Goal: Information Seeking & Learning: Learn about a topic

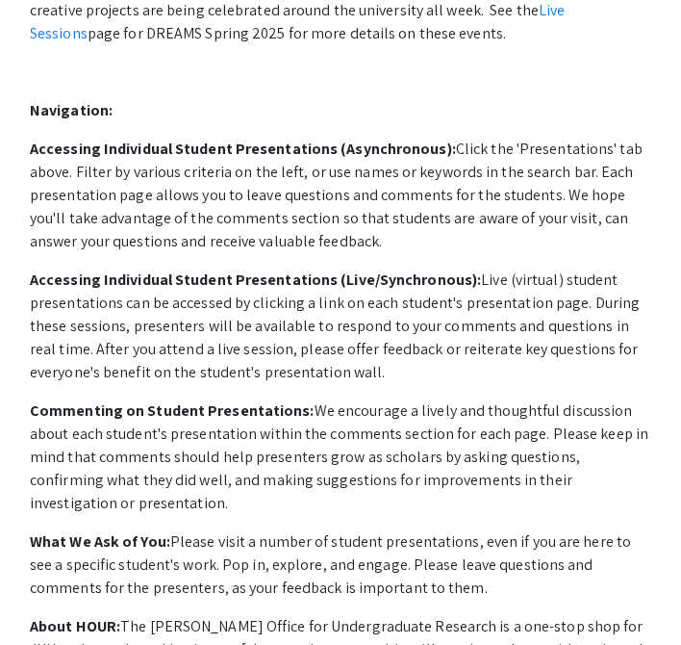
scroll to position [823, 0]
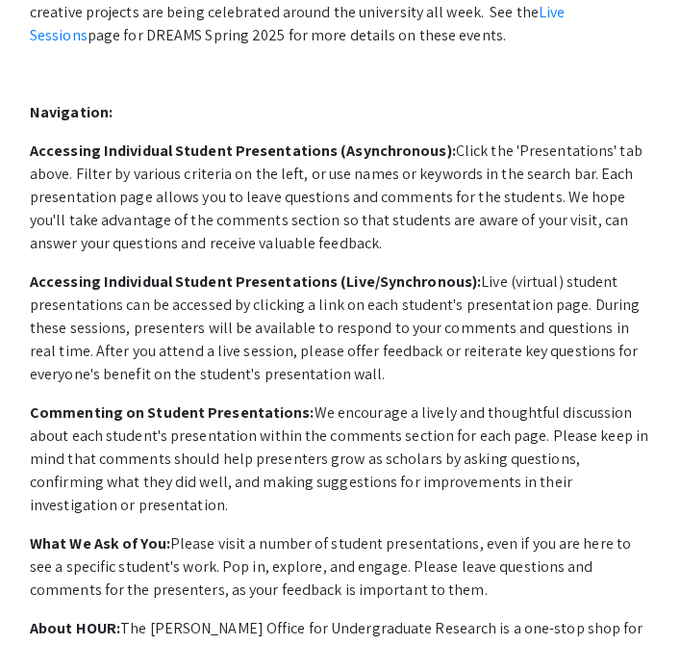
click at [517, 159] on p "Accessing Individual Student Presentations (Asynchronous): Click the 'Presentat…" at bounding box center [341, 197] width 622 height 115
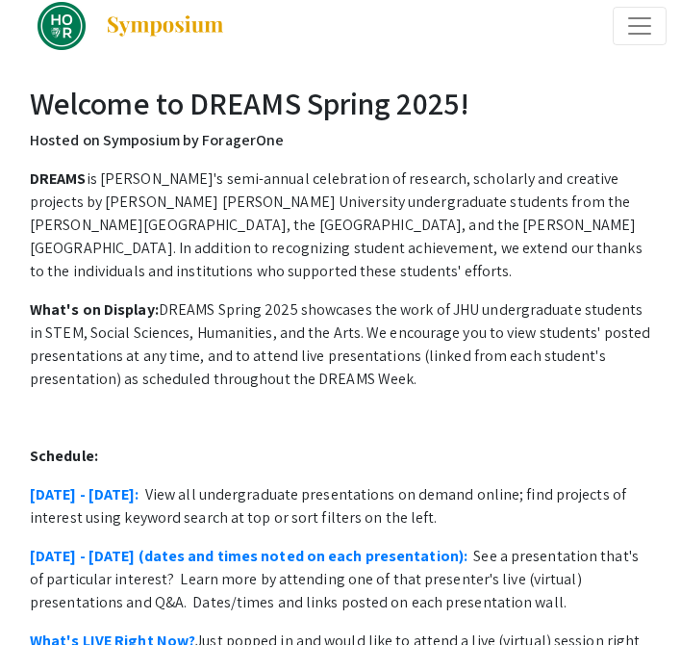
scroll to position [0, 0]
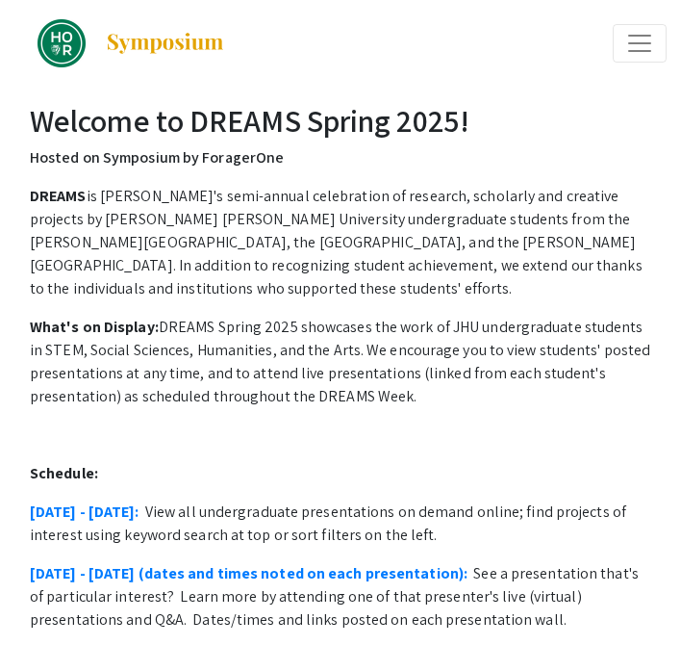
click at [635, 44] on span "Expand or Collapse Menu" at bounding box center [640, 43] width 29 height 29
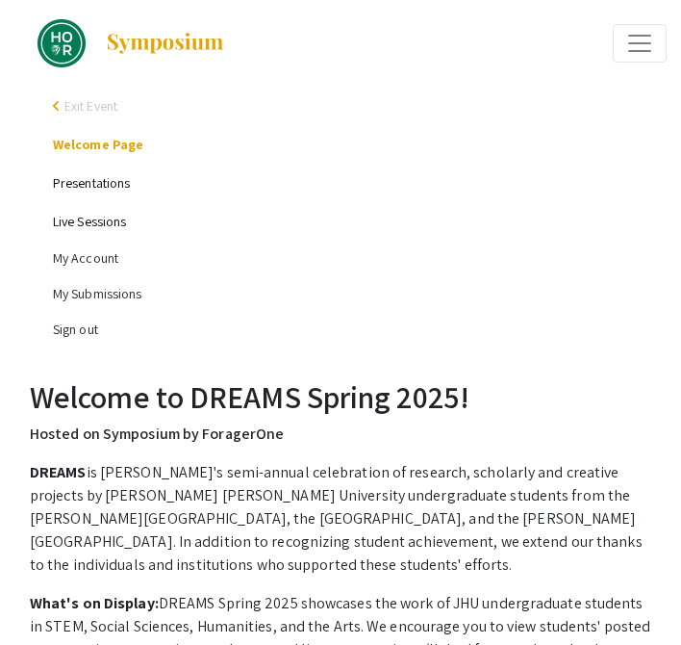
click at [109, 185] on link "Presentations" at bounding box center [91, 182] width 77 height 17
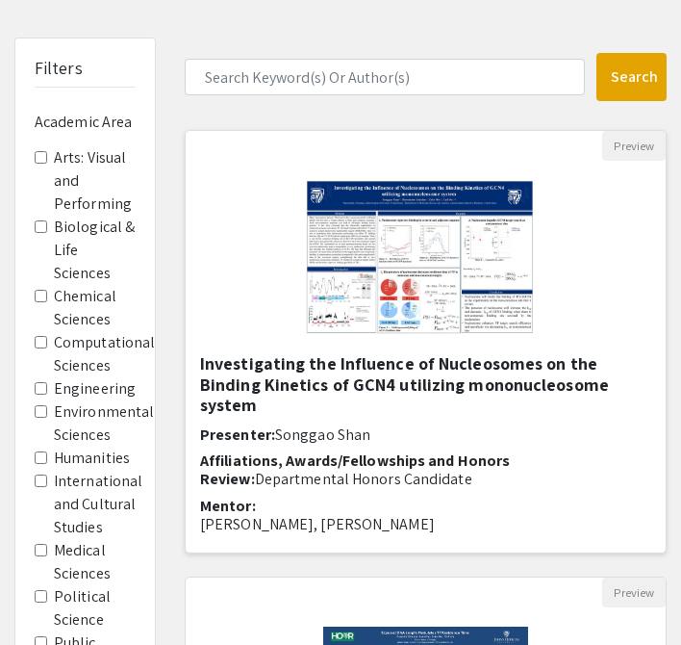
scroll to position [371, 0]
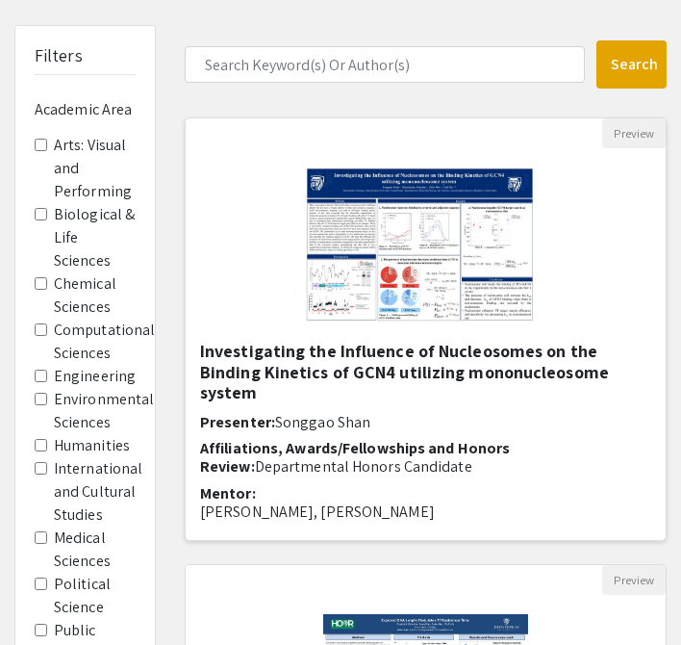
click at [385, 267] on img "Open Presentation <p><strong>Investigating the Influence of Nucleosomes on the …" at bounding box center [426, 244] width 278 height 192
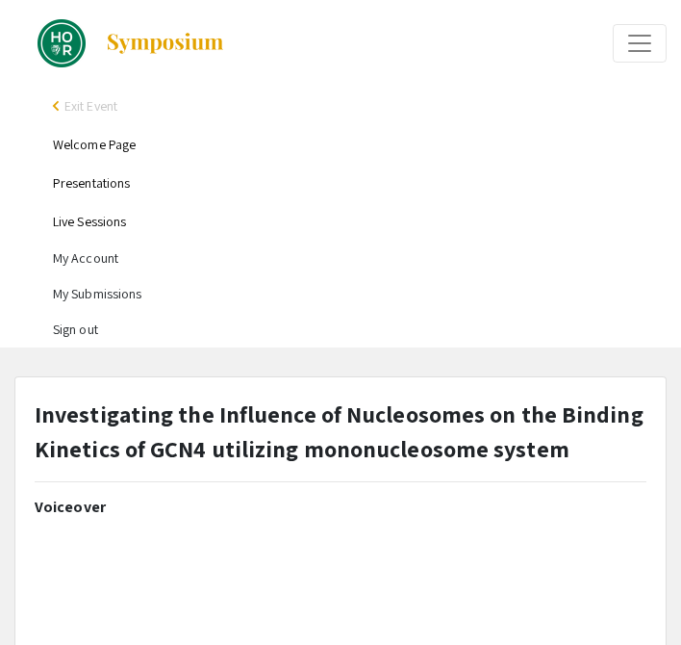
select select "custom"
type input "0"
select select "custom"
type input "1"
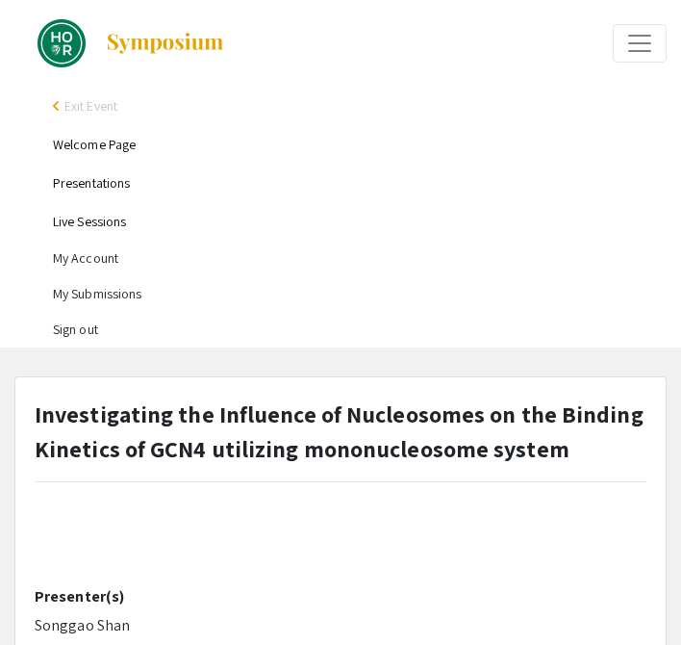
select select "auto"
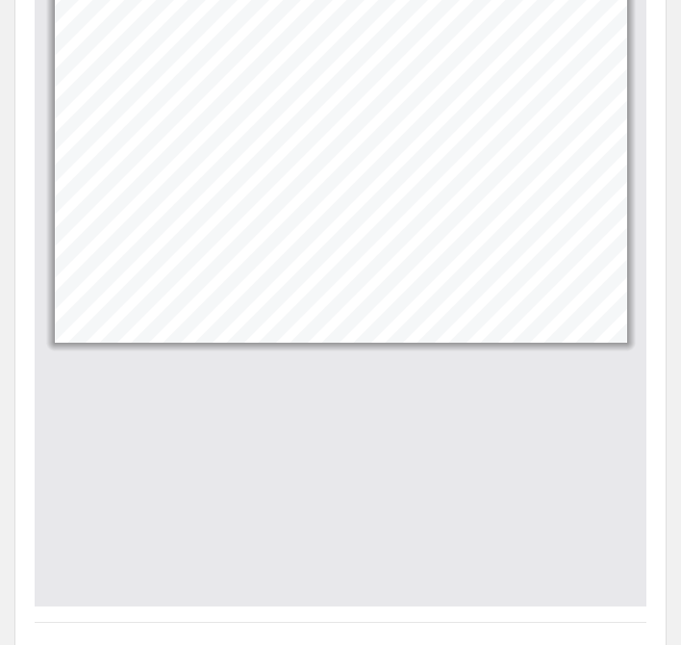
scroll to position [1652, 0]
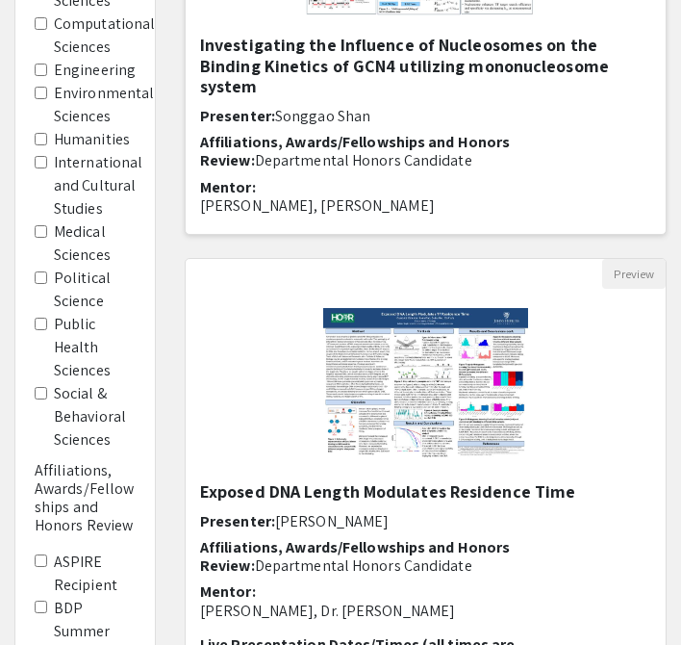
scroll to position [703, 0]
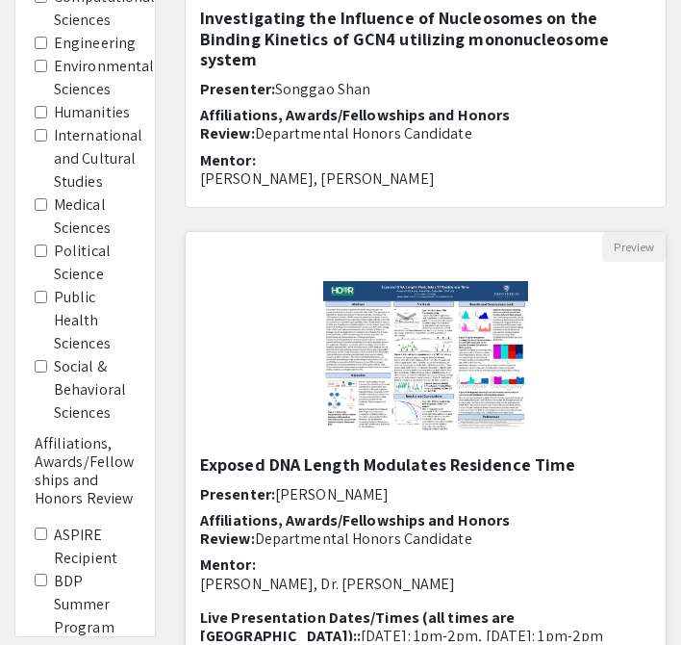
click at [371, 385] on img "Open Presentation <p>Exposed DNA Length Modulates Residence Time</p>" at bounding box center [425, 358] width 243 height 192
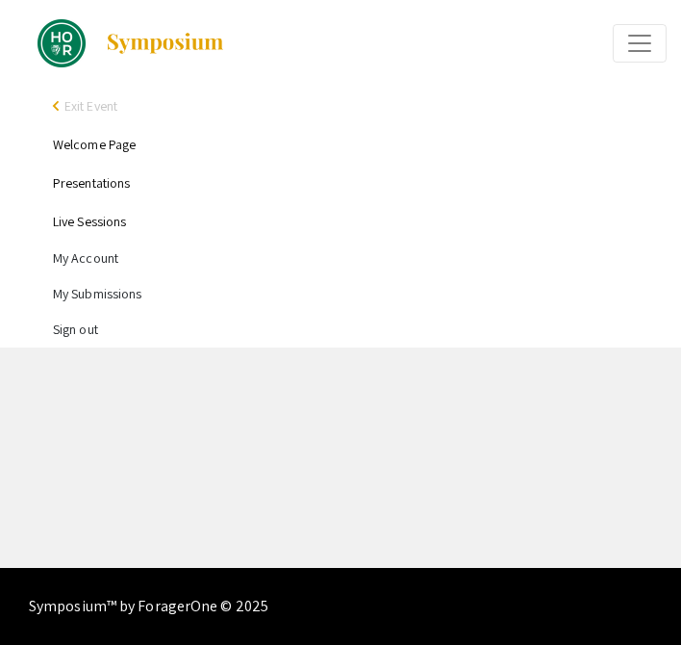
select select "custom"
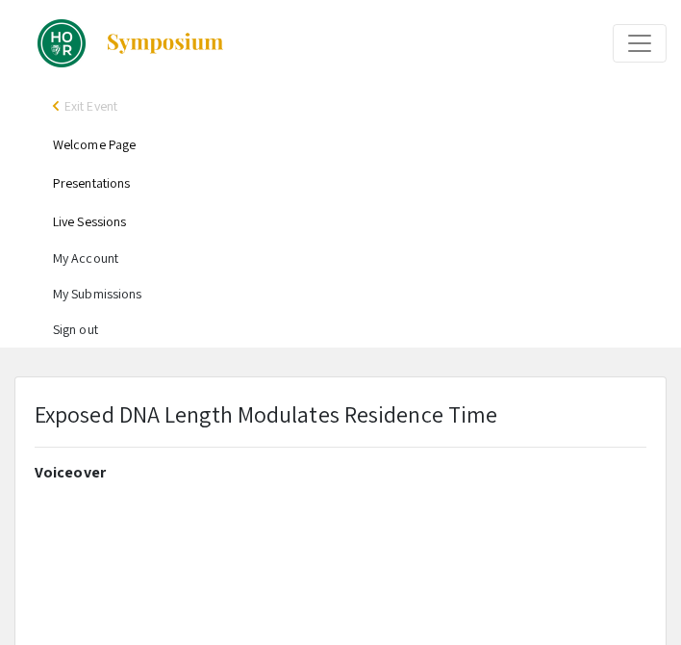
type input "0"
select select "custom"
type input "1"
select select "auto"
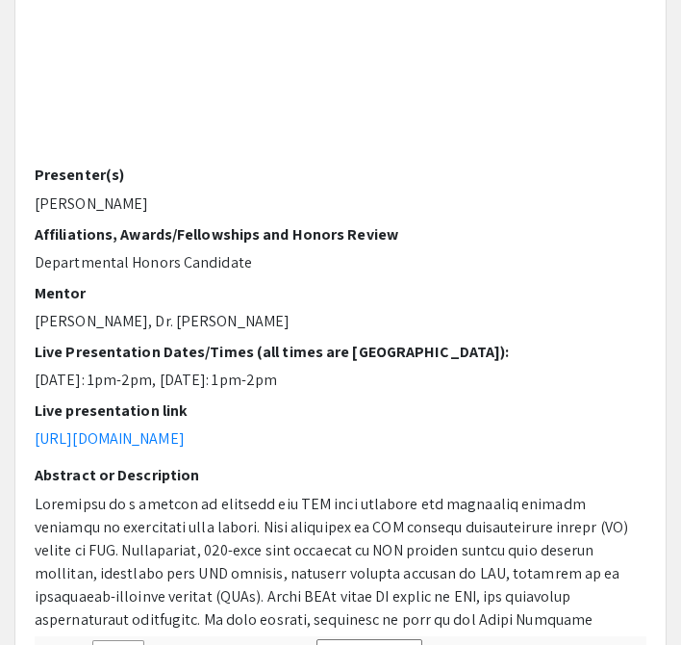
scroll to position [217, 0]
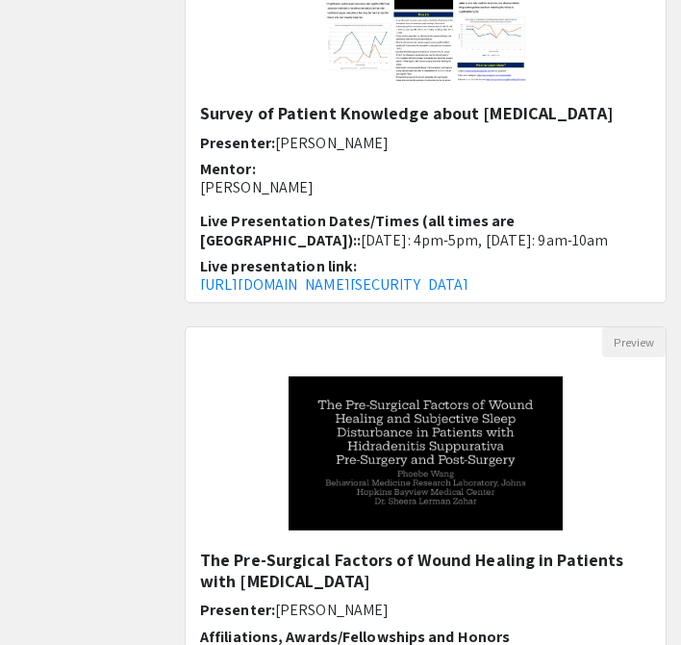
scroll to position [1440, 0]
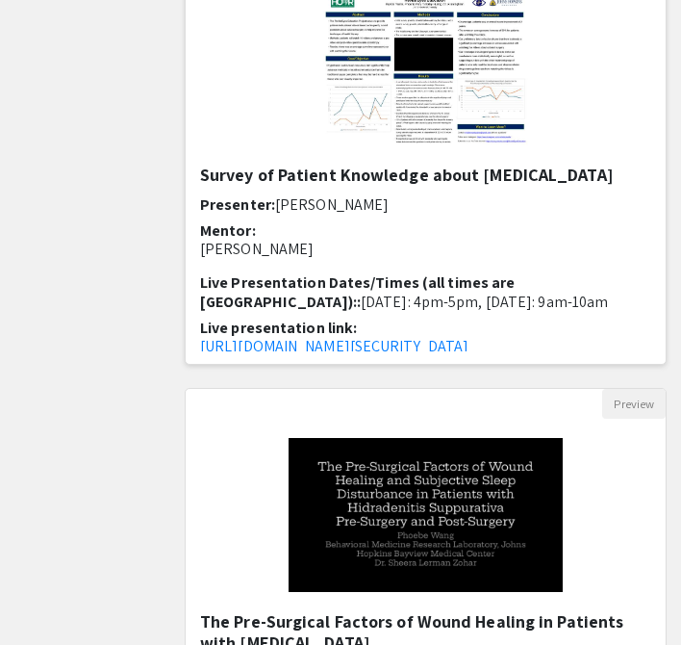
click at [354, 125] on img "Open Presentation <p>Survey of Patient Knowledge about Cataract Surgery</p>" at bounding box center [425, 68] width 243 height 192
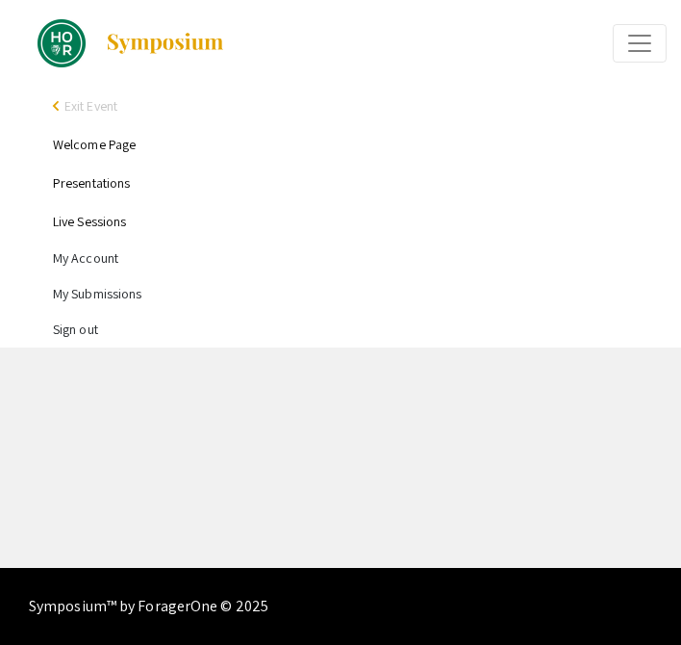
select select "custom"
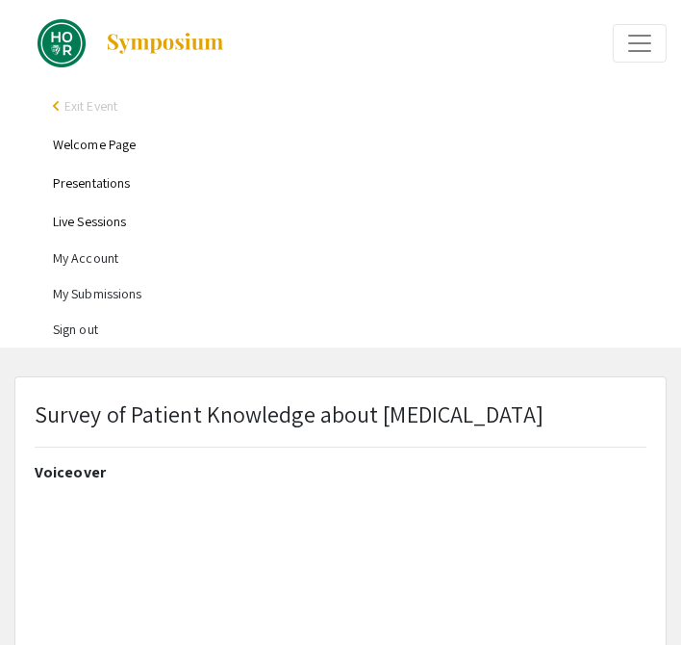
type input "1"
select select "auto"
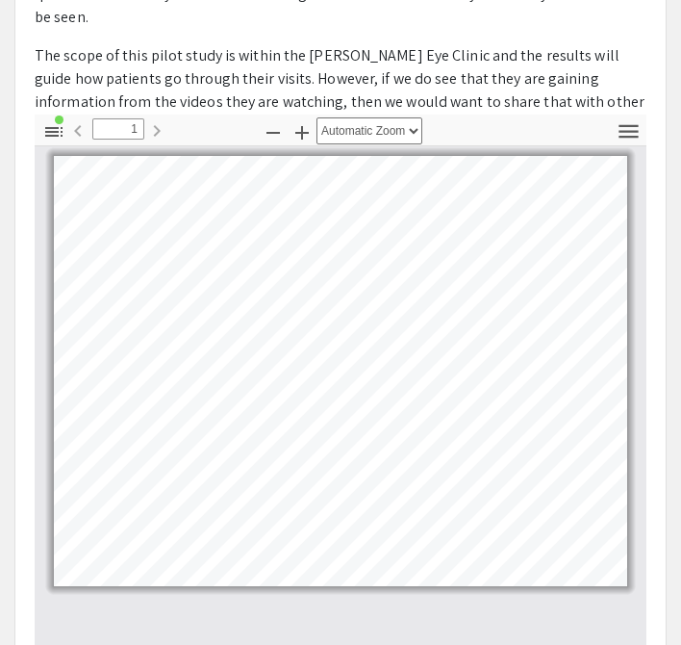
scroll to position [1021, 0]
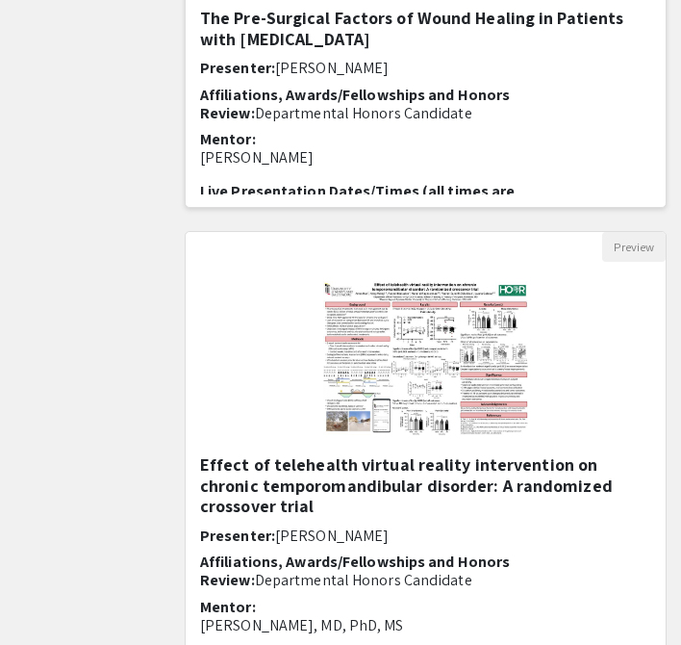
scroll to position [2257, 0]
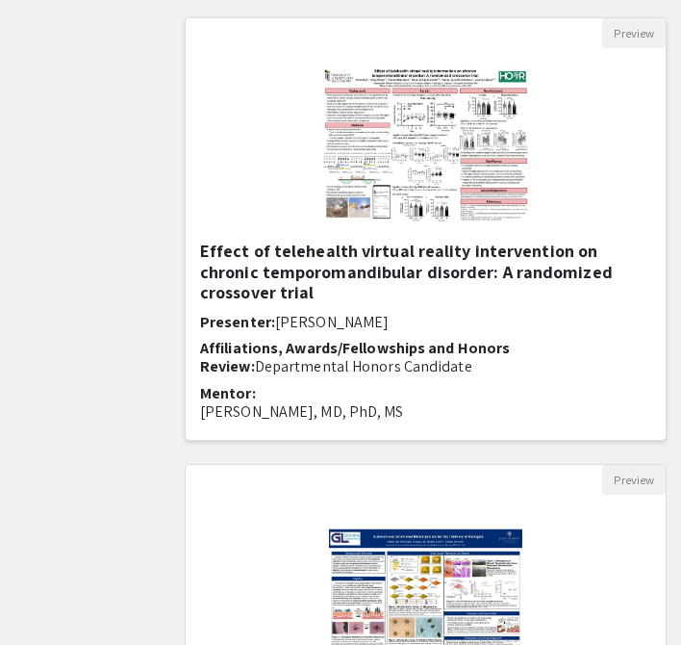
click at [376, 173] on img "Open Presentation <p>Effect of telehealth virtual reality intervention on chron…" at bounding box center [425, 144] width 243 height 192
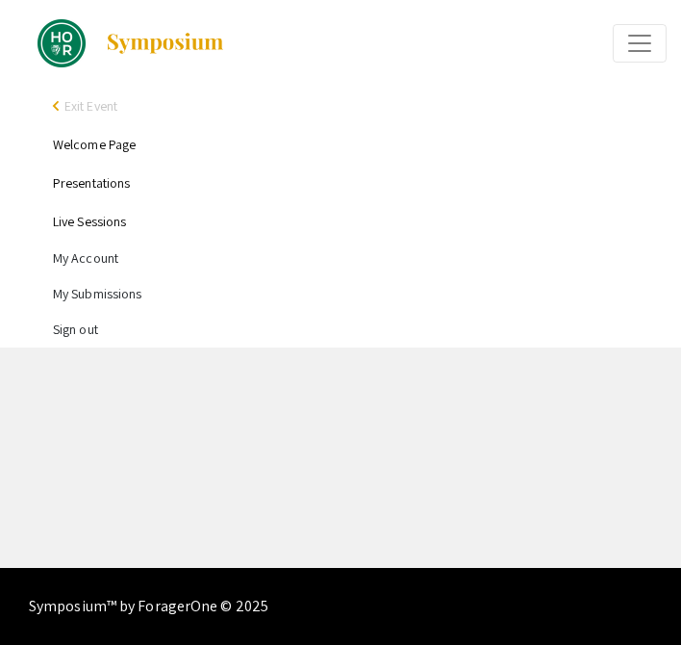
select select "custom"
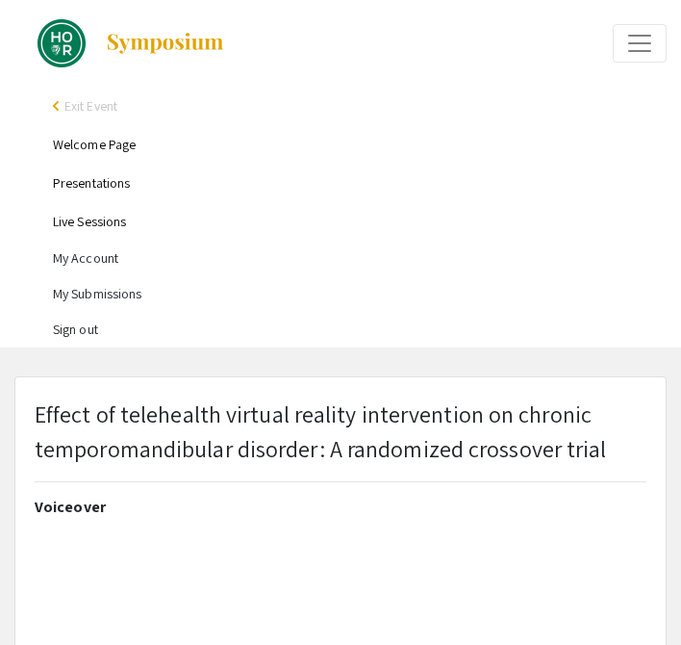
type input "0"
select select "custom"
type input "1"
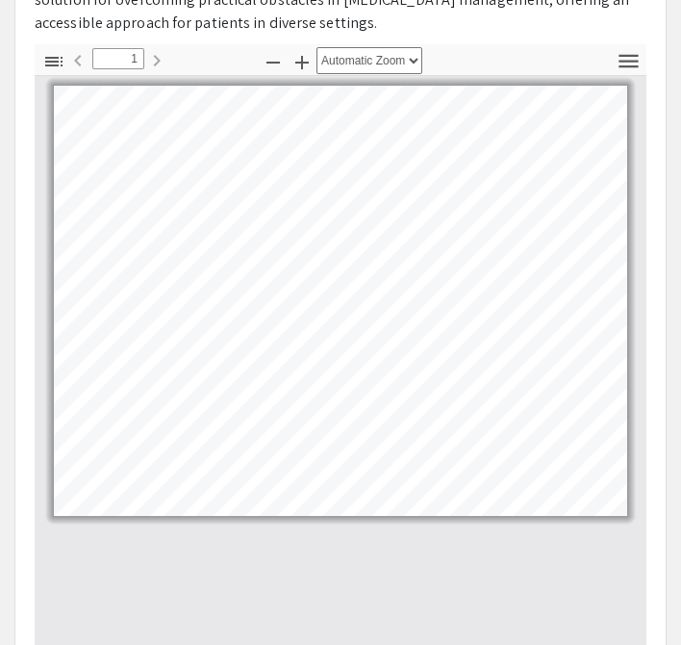
scroll to position [1105, 0]
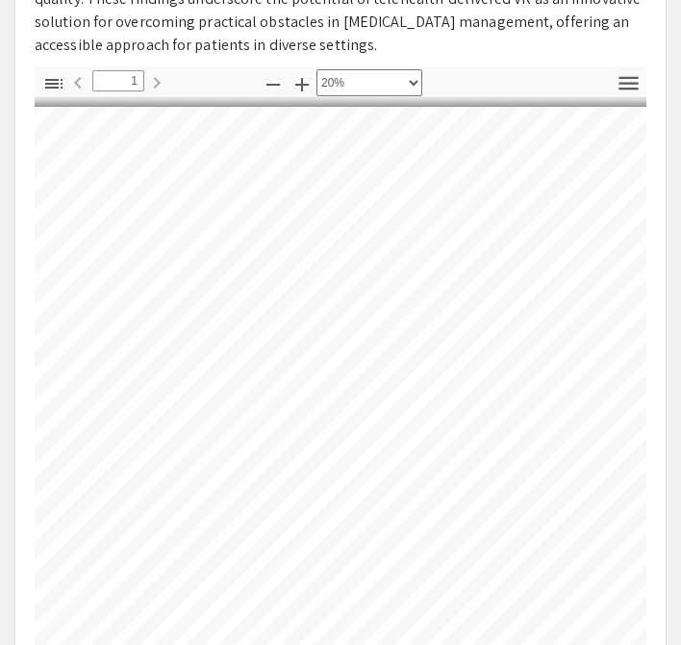
select select "custom"
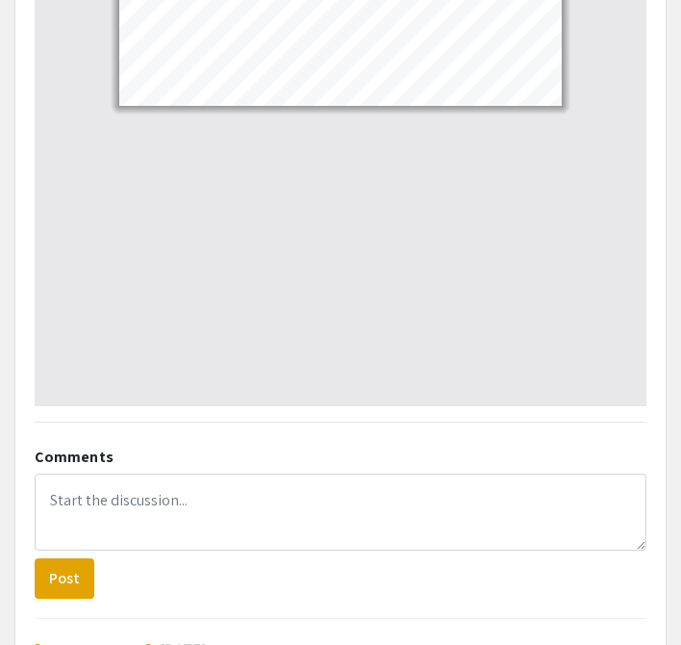
scroll to position [1652, 0]
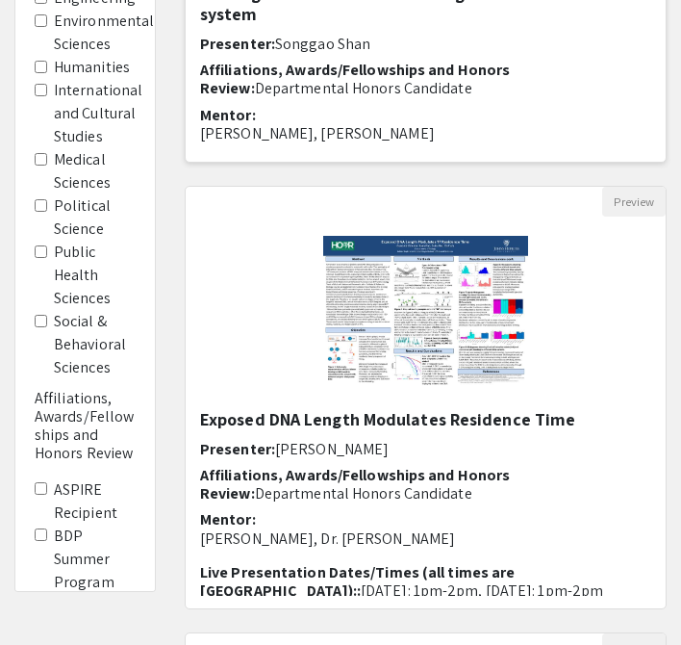
scroll to position [761, 0]
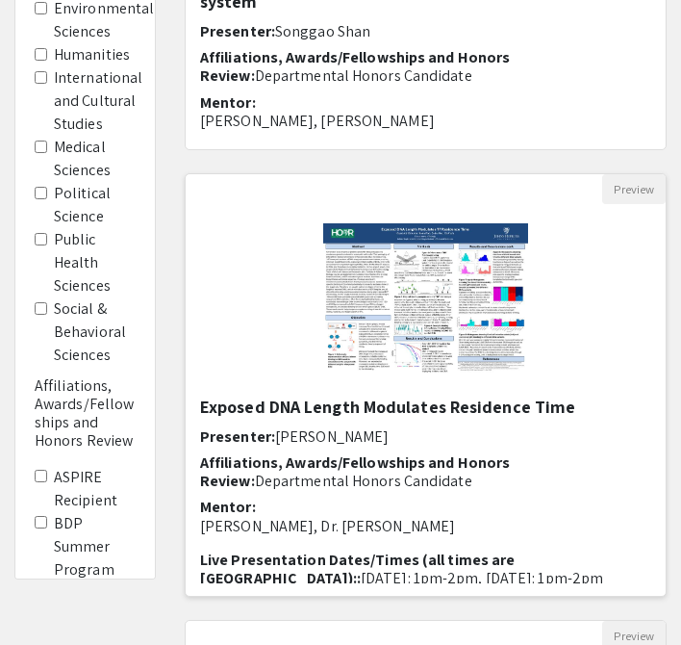
click at [499, 232] on img "Open Presentation <p>Exposed DNA Length Modulates Residence Time</p>" at bounding box center [425, 300] width 243 height 192
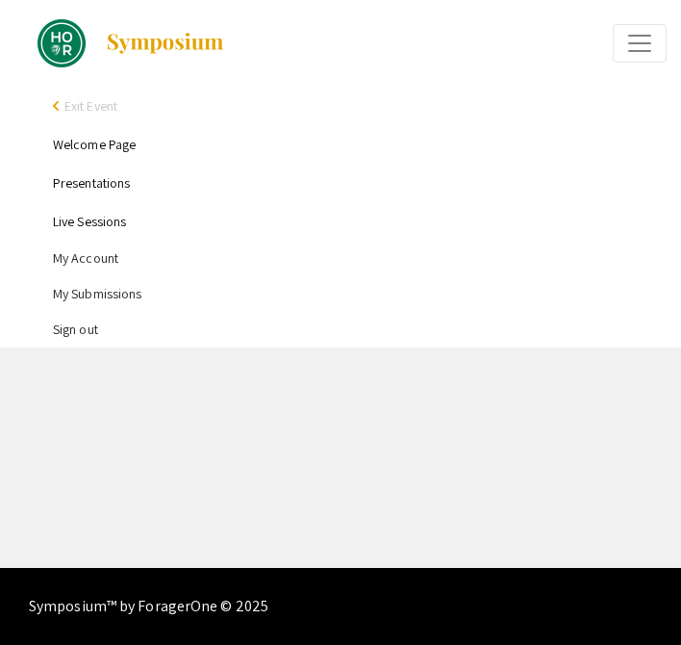
select select "custom"
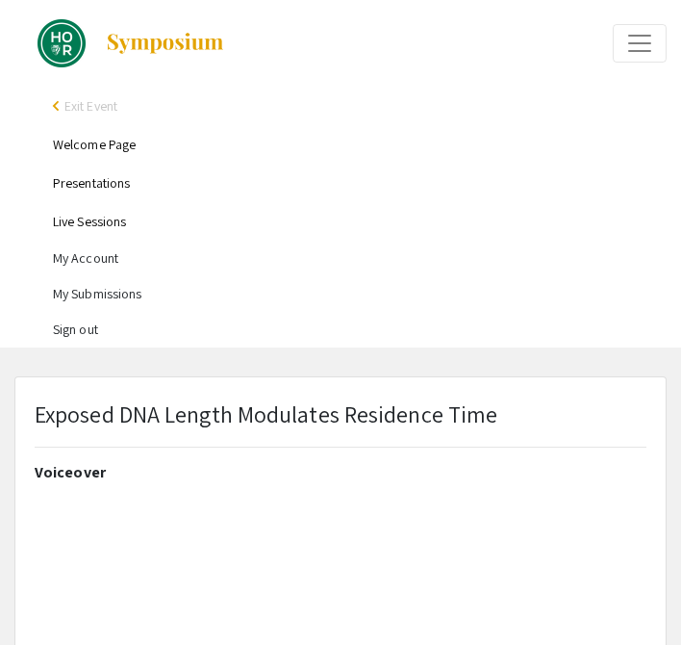
type input "0"
select select "custom"
type input "1"
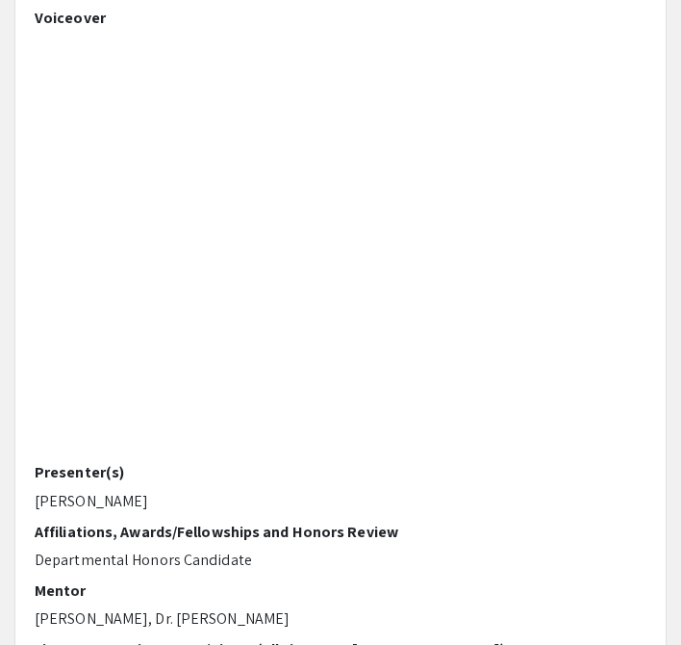
scroll to position [478, 0]
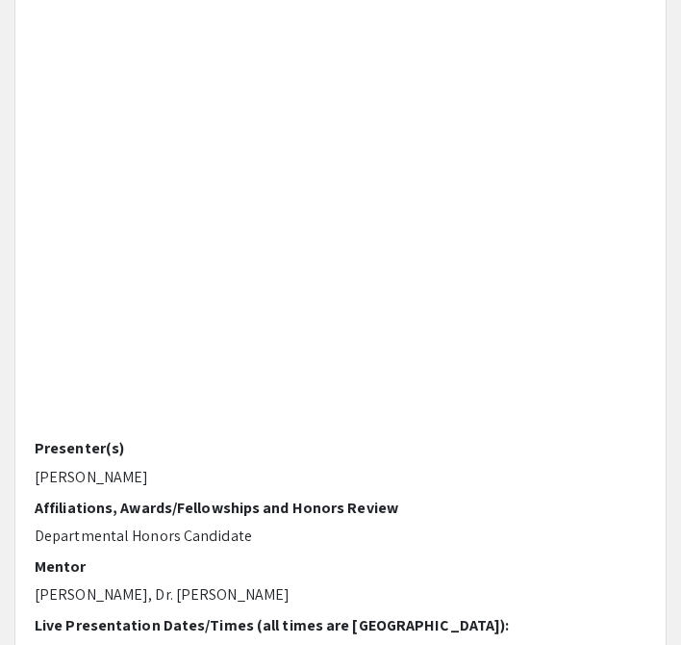
select select "auto"
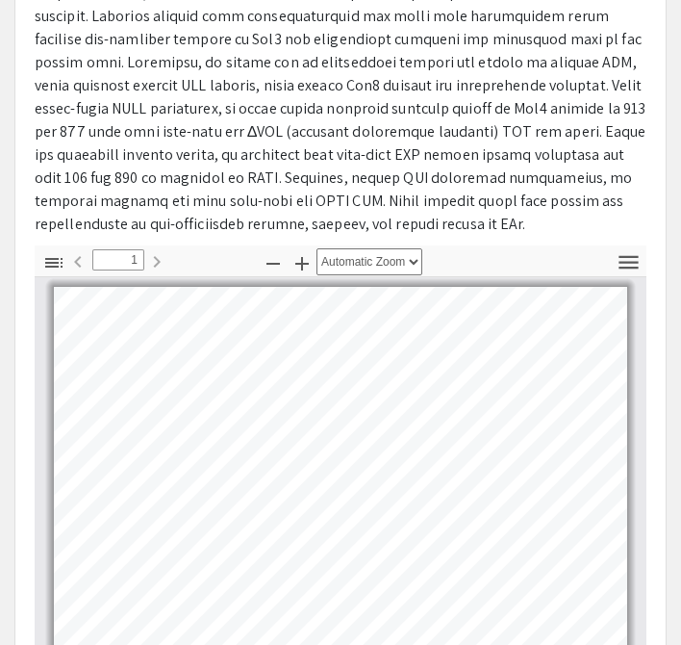
scroll to position [1085, 0]
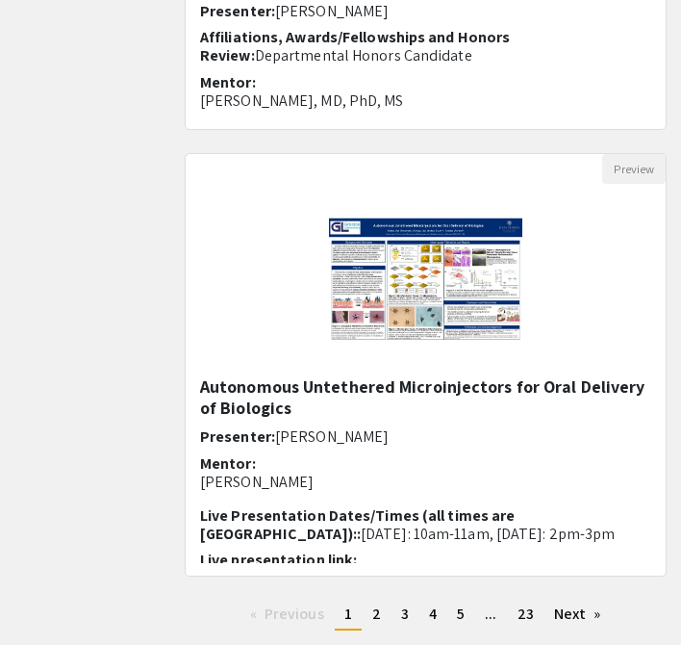
scroll to position [2694, 0]
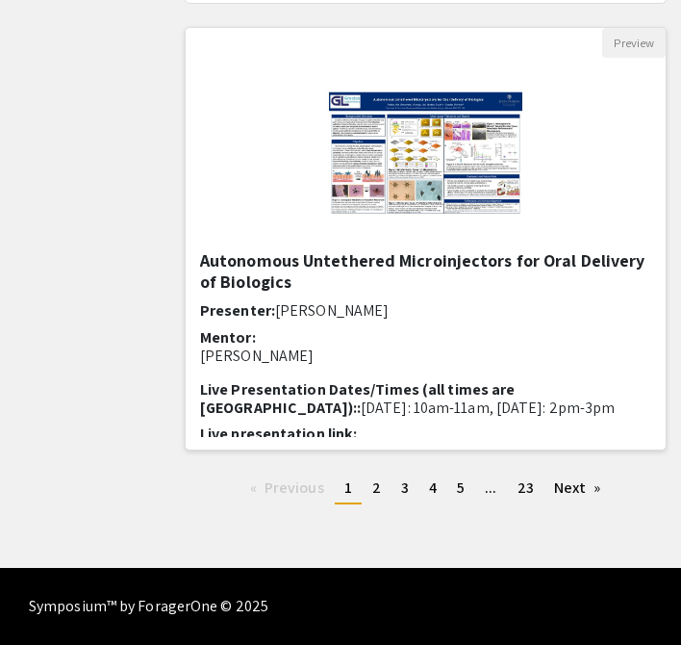
click at [504, 102] on img "Open Presentation <p>Autonomous Untethered Microinjectors for Oral Delivery of …" at bounding box center [426, 154] width 238 height 192
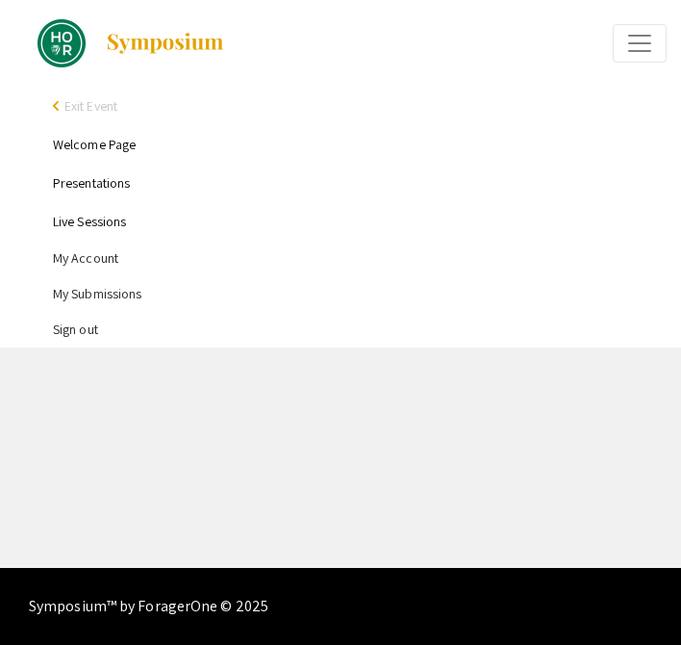
select select "custom"
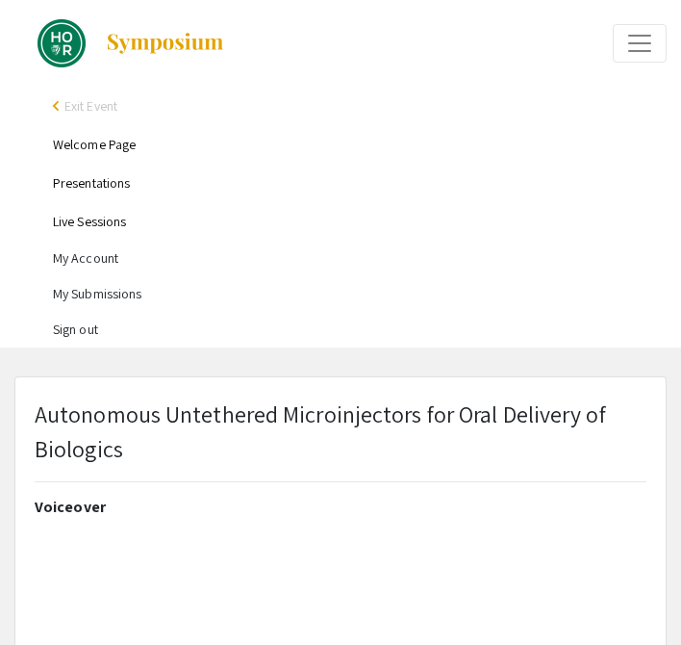
type input "0"
select select "custom"
type input "1"
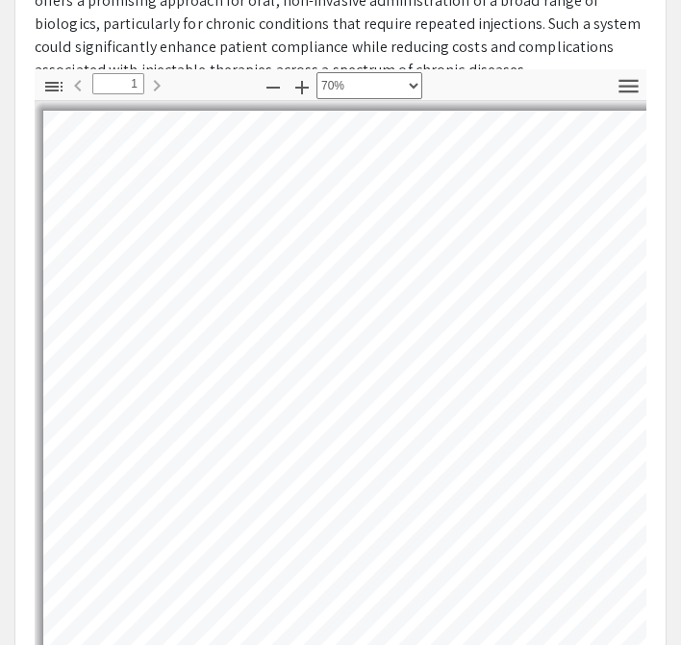
scroll to position [0, 116]
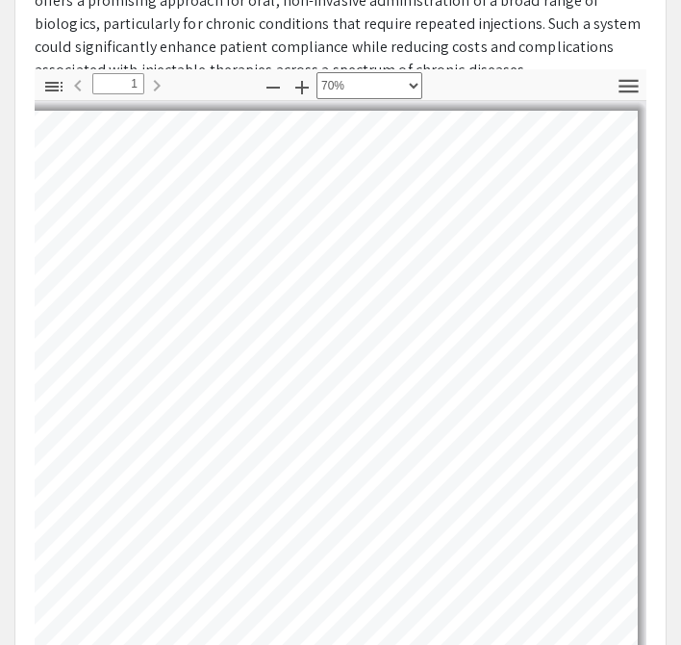
select select "custom"
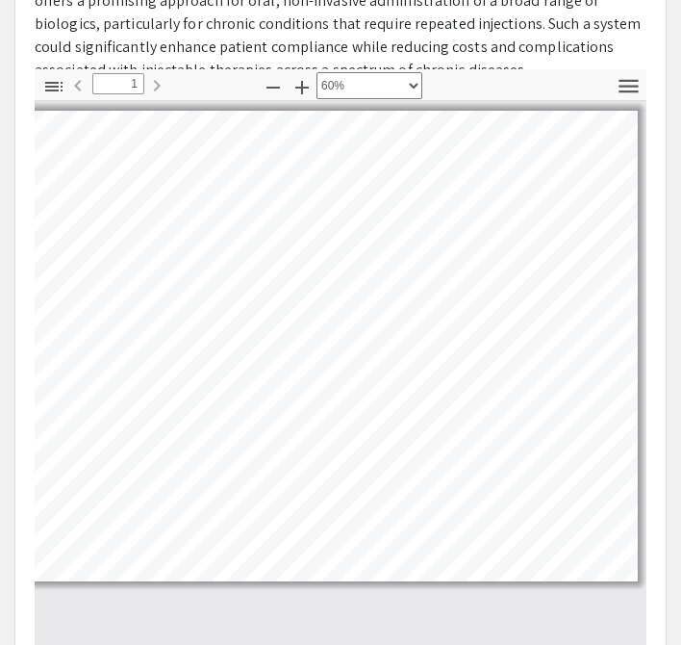
scroll to position [0, 0]
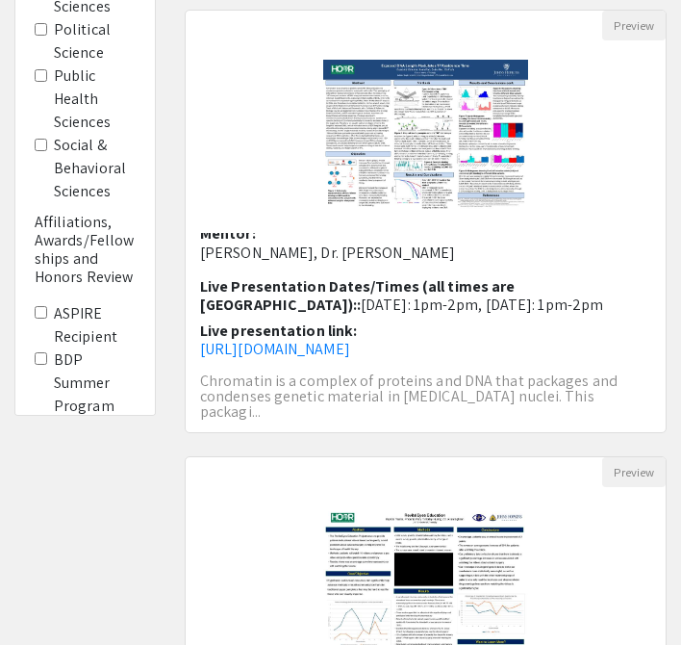
scroll to position [1127, 0]
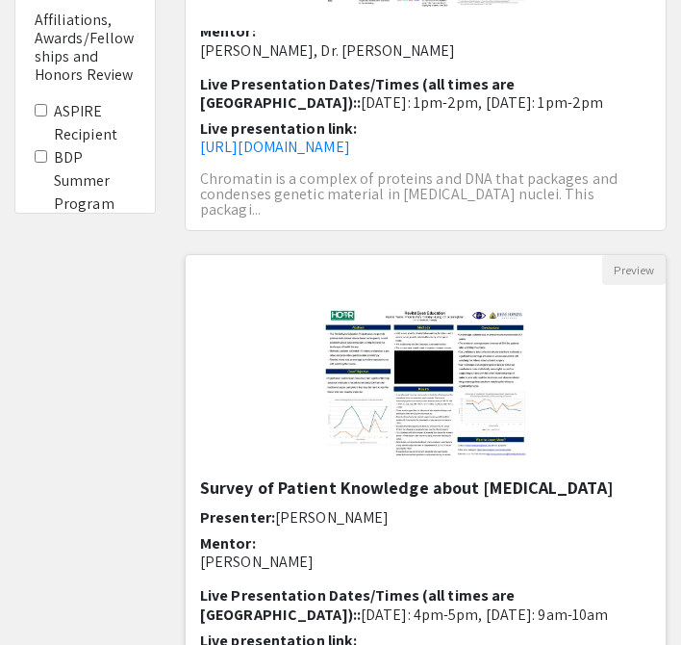
click at [220, 536] on span "Mentor:" at bounding box center [228, 543] width 56 height 20
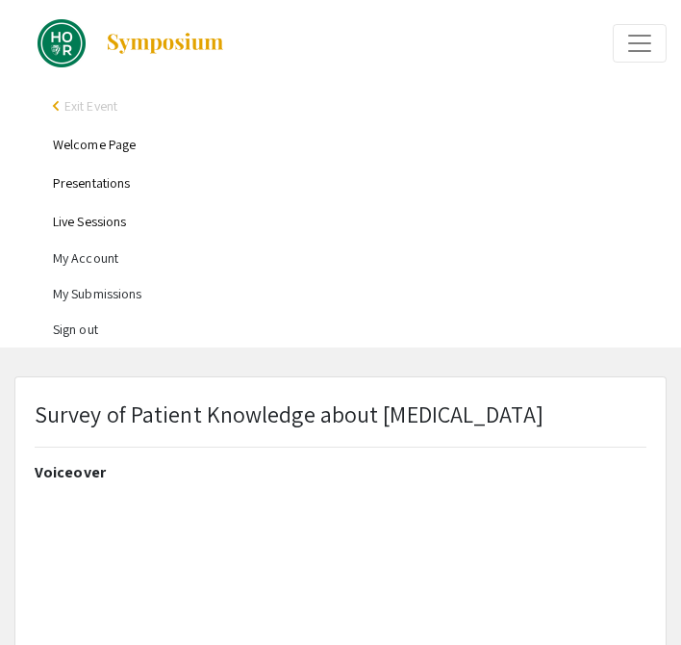
type input "0"
select select "custom"
type input "1"
select select "auto"
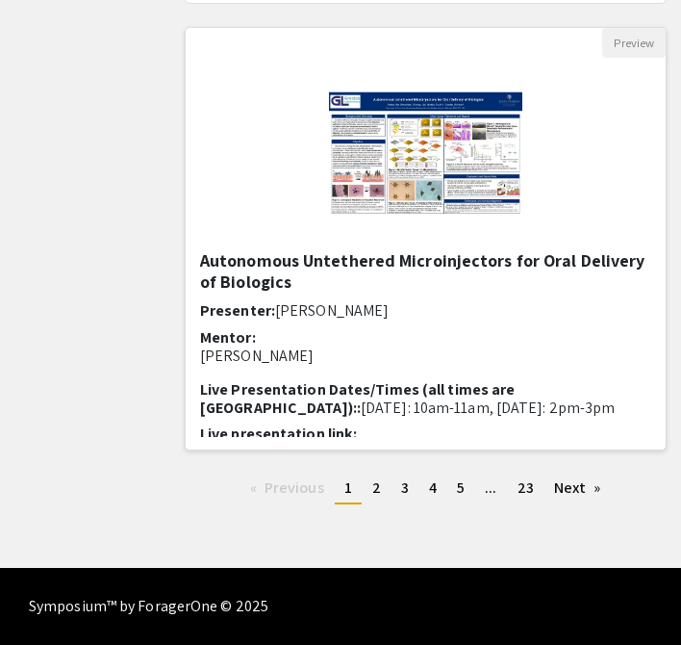
scroll to position [105, 0]
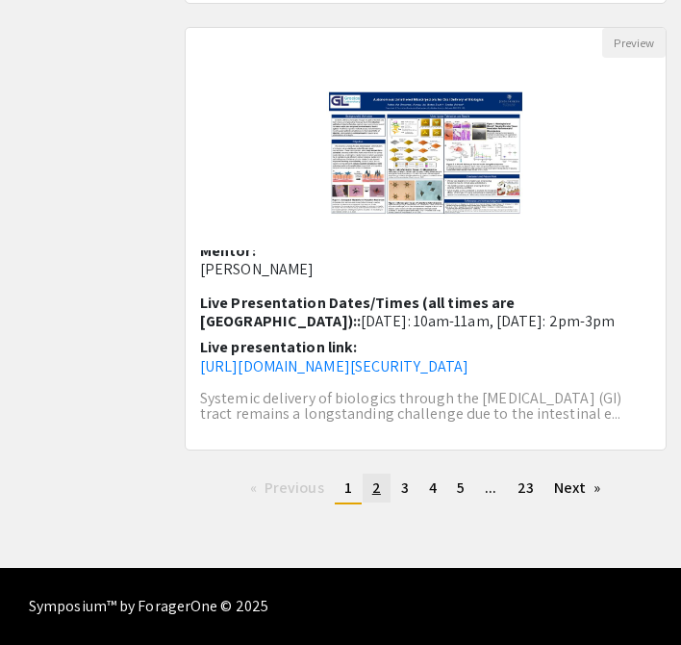
click at [375, 480] on span "2" at bounding box center [376, 487] width 9 height 20
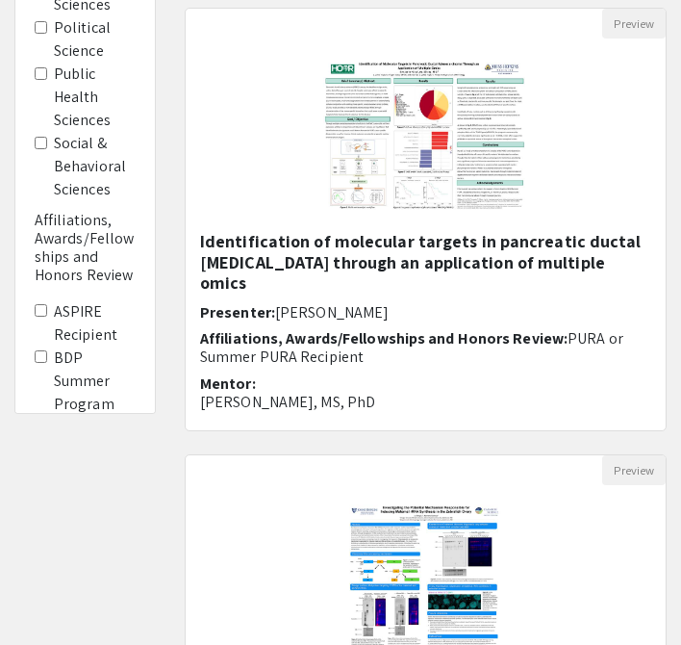
scroll to position [940, 0]
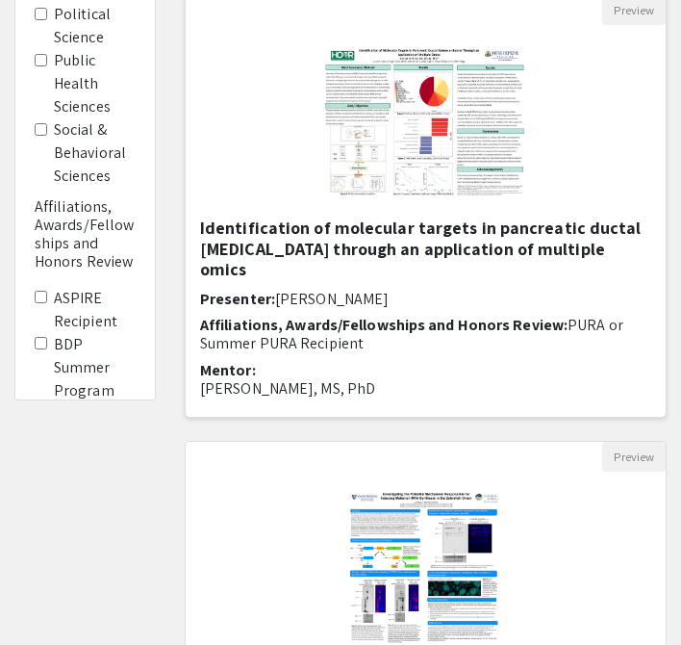
click at [474, 144] on img at bounding box center [425, 121] width 243 height 192
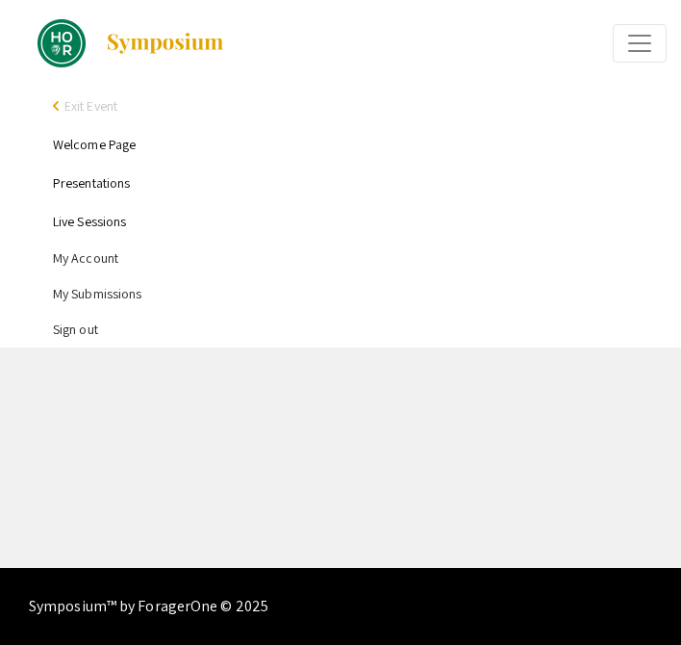
select select "custom"
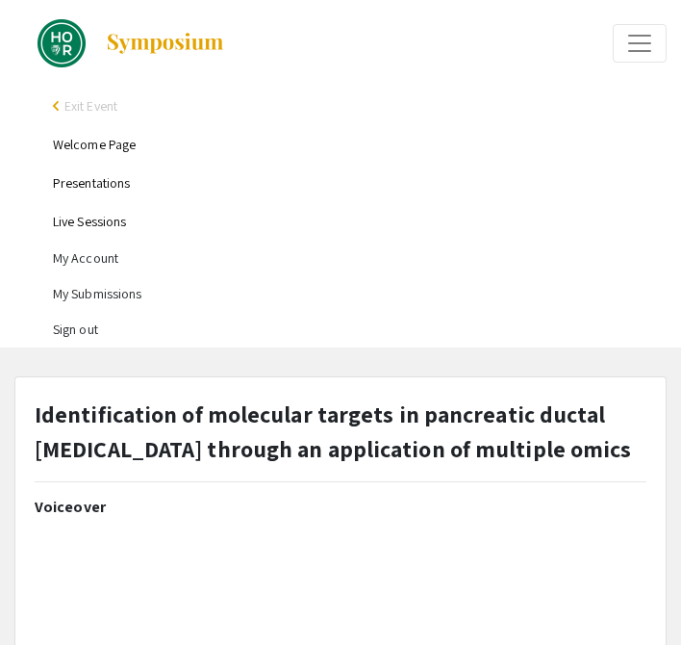
type input "0"
select select "custom"
type input "1"
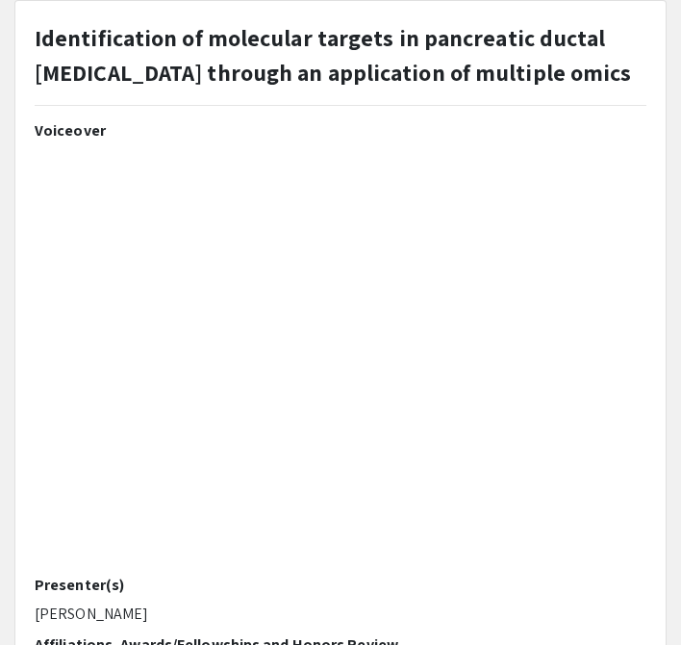
select select "auto"
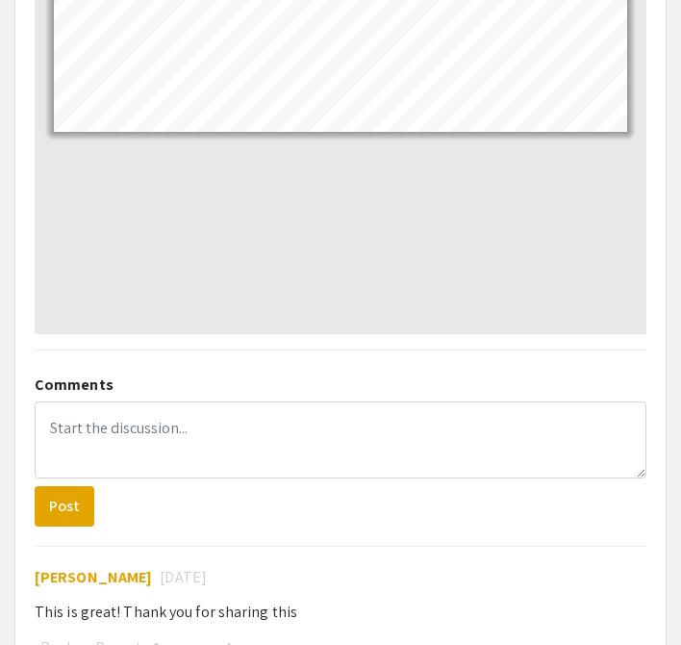
scroll to position [1786, 0]
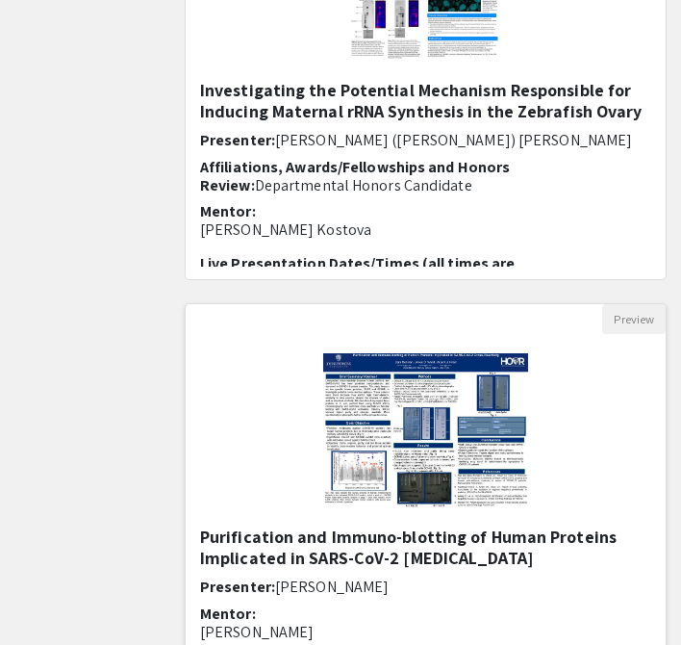
scroll to position [1527, 0]
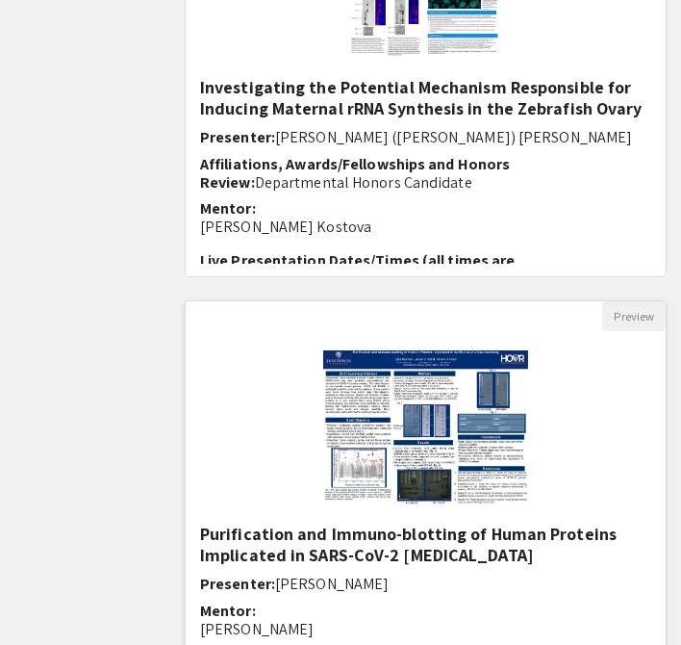
click at [270, 454] on div "Open Presentation <p>Purification and Immuno-blotting of Human Proteins Implica…" at bounding box center [426, 427] width 480 height 192
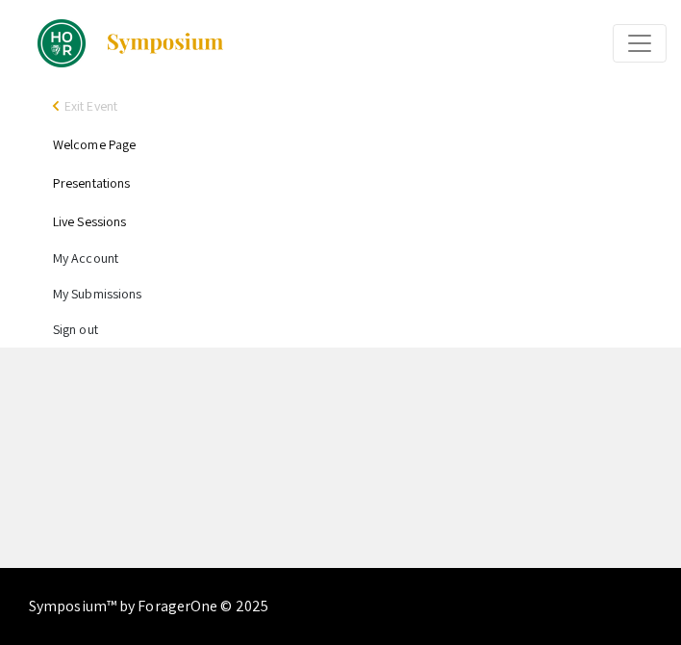
select select "custom"
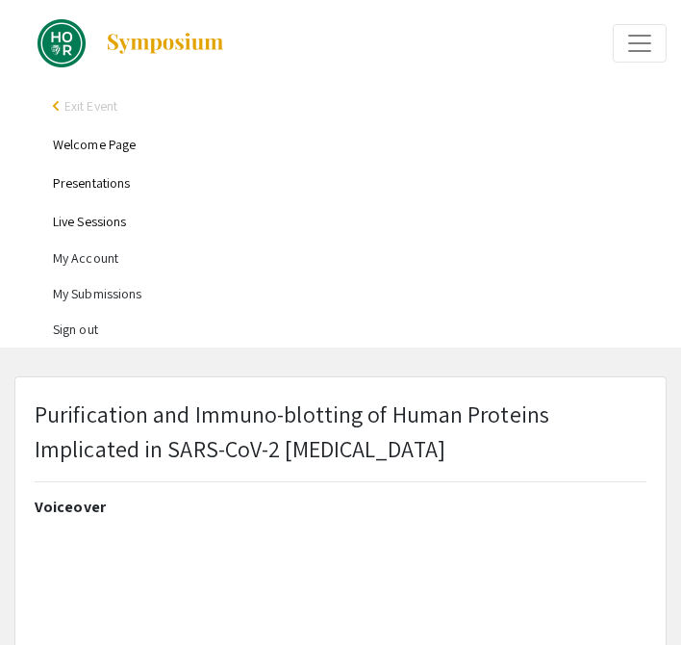
type input "0"
select select "custom"
type input "1"
select select "auto"
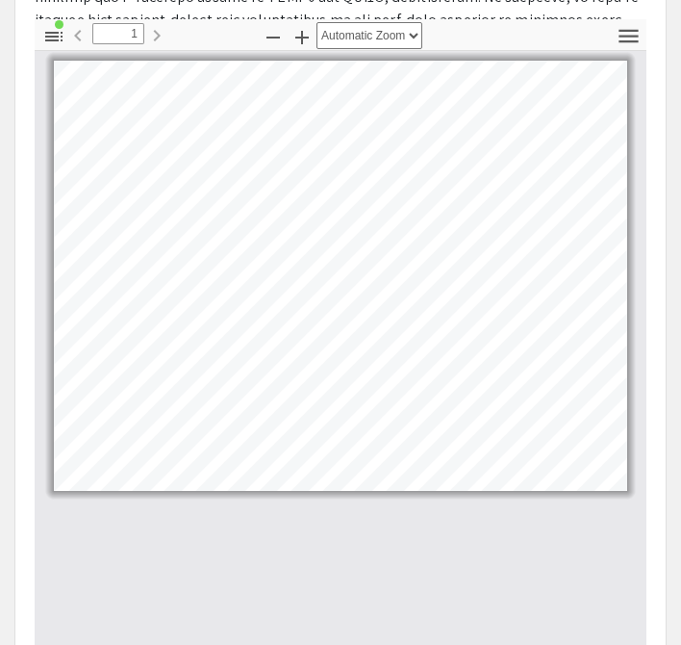
scroll to position [1078, 0]
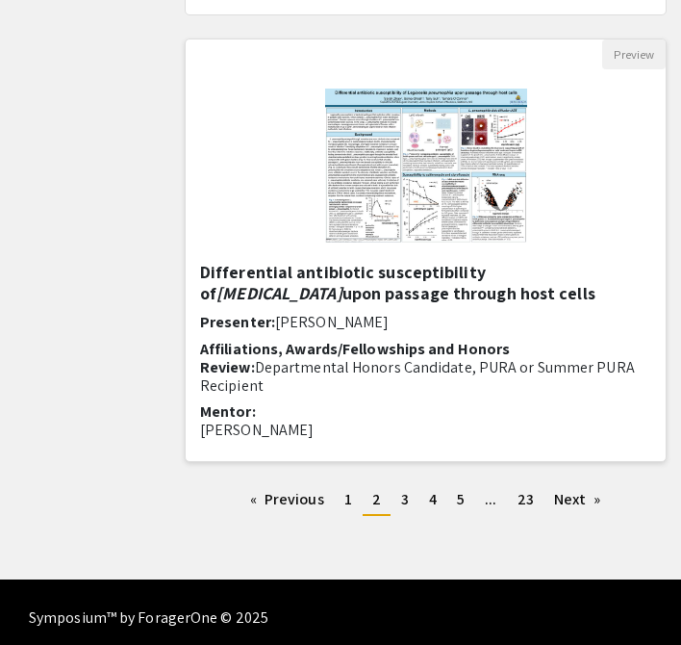
scroll to position [2694, 0]
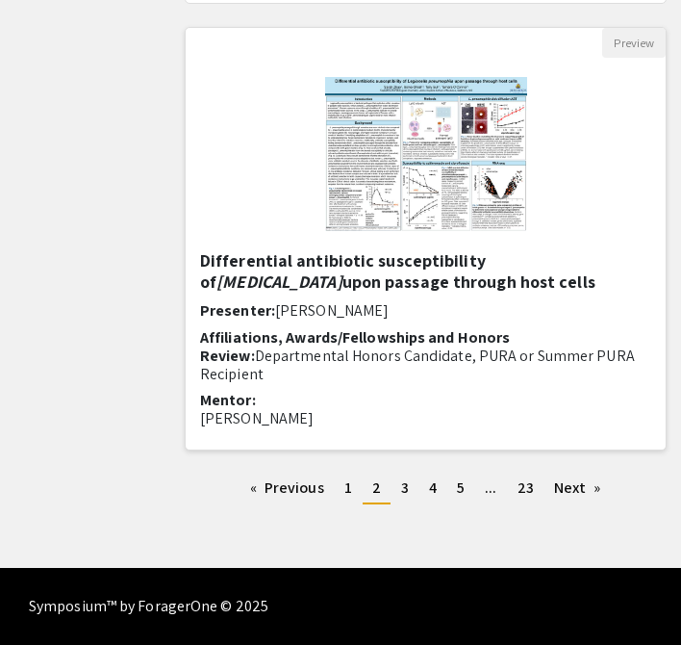
click at [259, 150] on div "Open Presentation <p>Differential antibiotic susceptibility of <em>Legionella p…" at bounding box center [426, 154] width 480 height 192
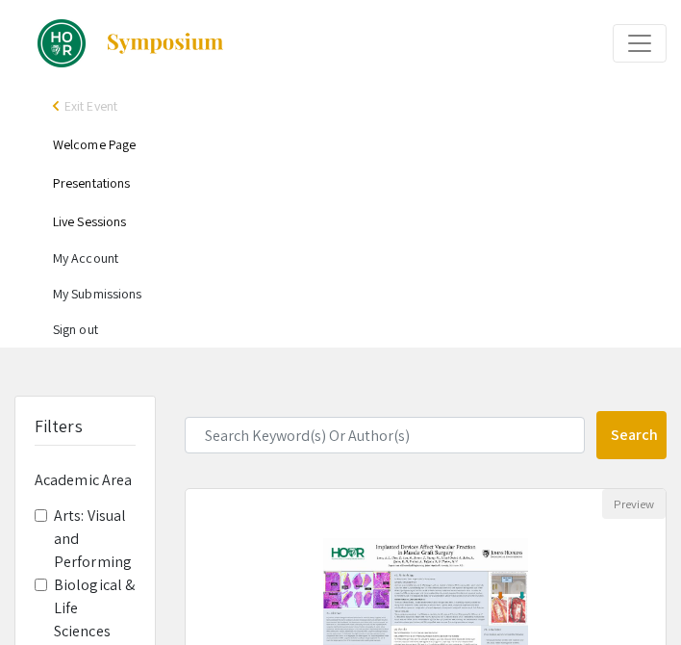
select select "custom"
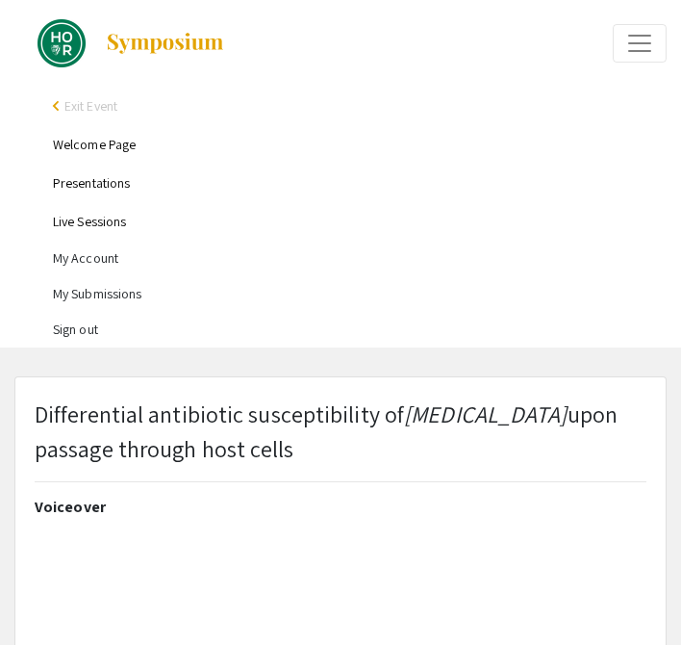
type input "0"
select select "custom"
type input "1"
select select "auto"
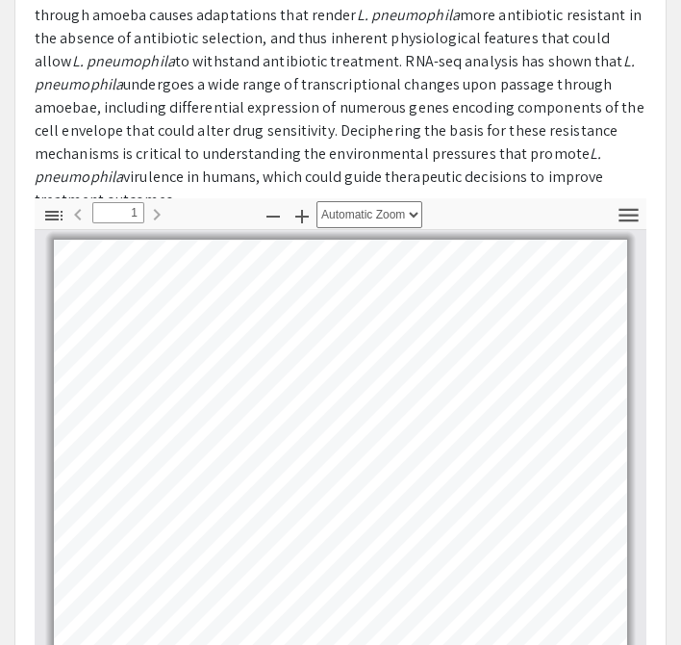
scroll to position [974, 0]
